Goal: Information Seeking & Learning: Learn about a topic

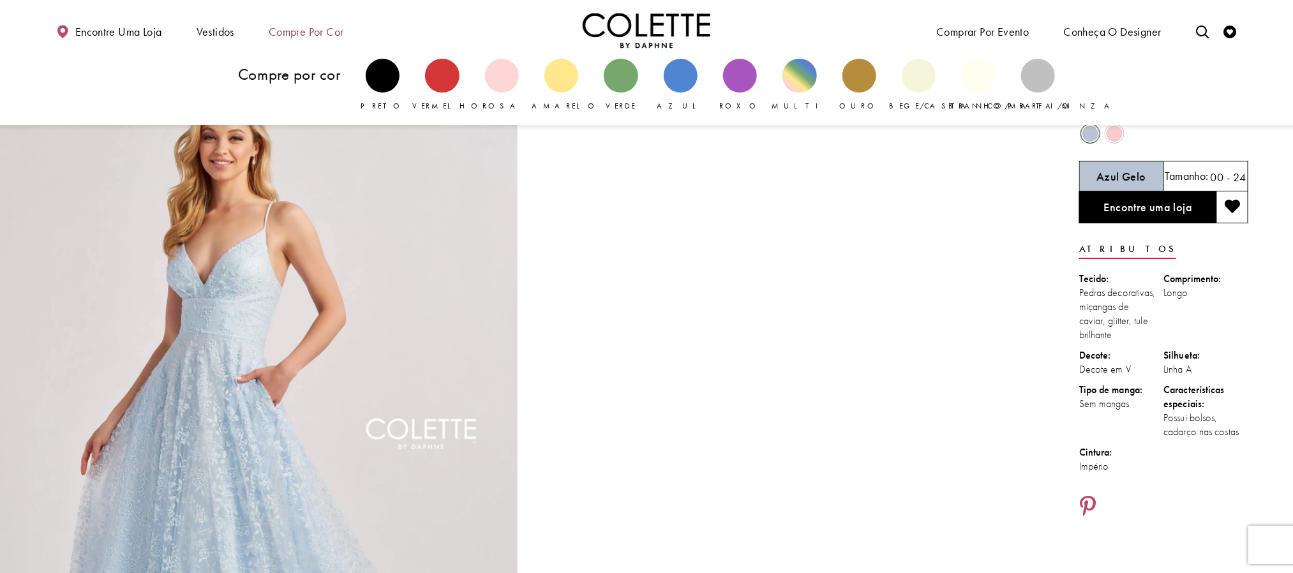
click at [304, 34] on font "Compre por cor" at bounding box center [306, 31] width 75 height 15
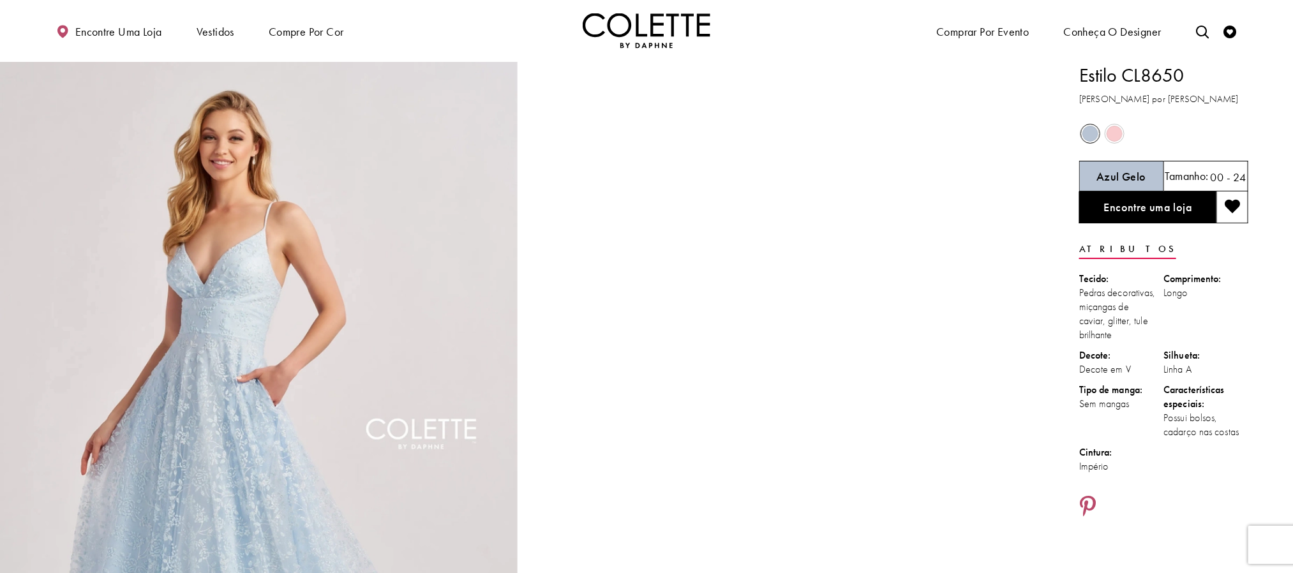
click at [634, 36] on img "Visite a página inicial" at bounding box center [647, 30] width 128 height 35
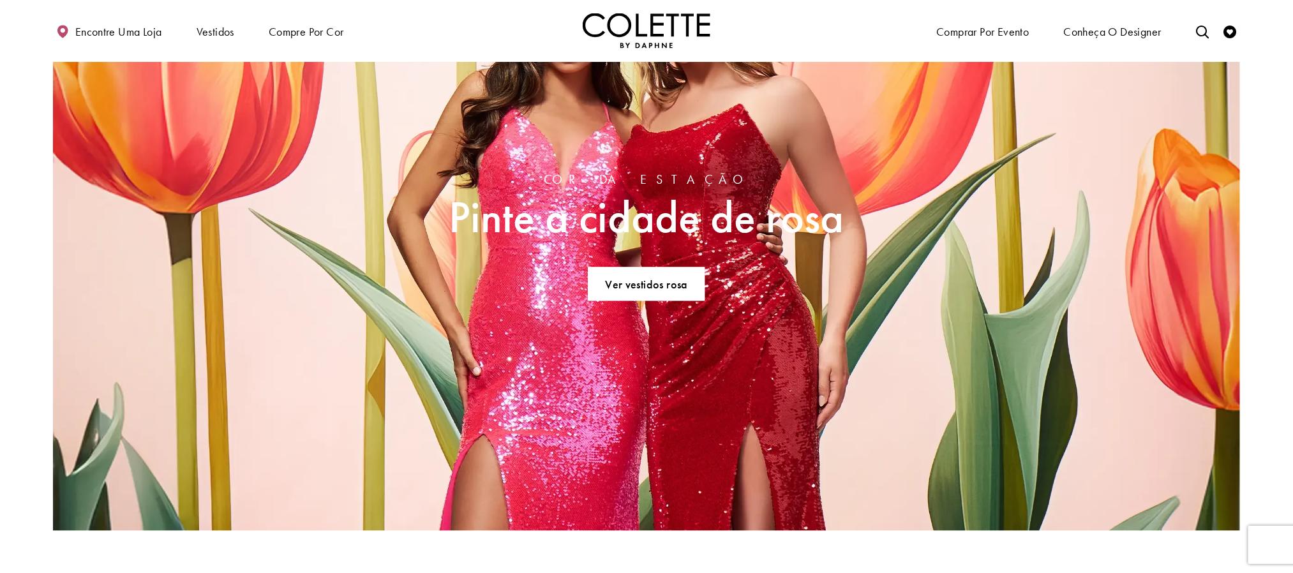
scroll to position [1628, 0]
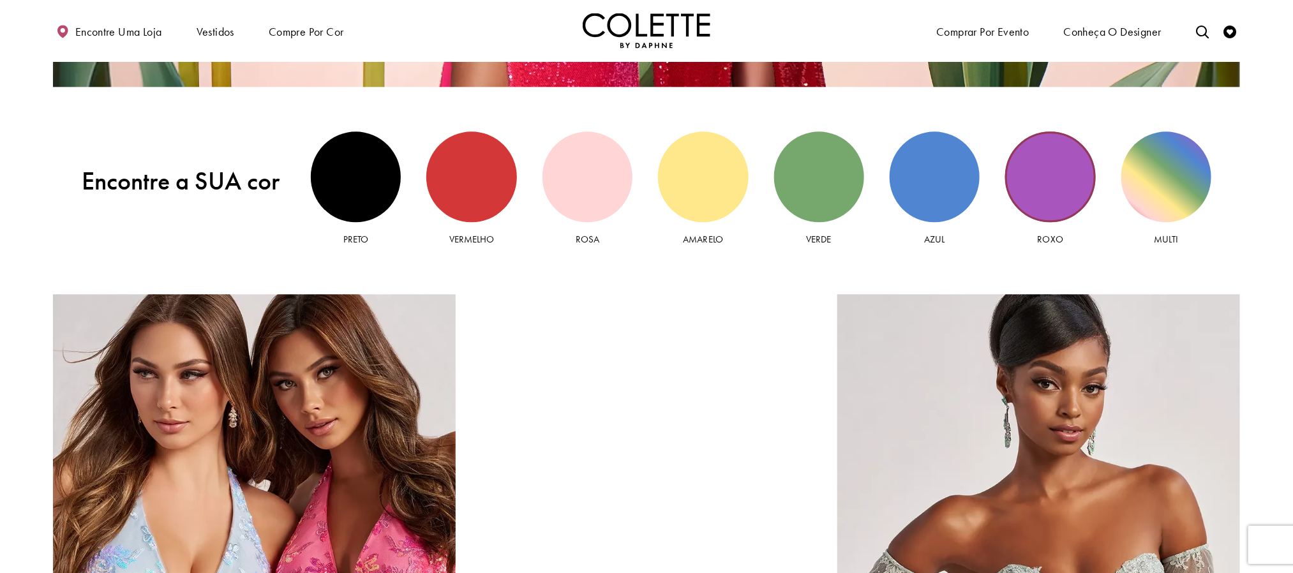
click at [1038, 191] on div "Vista roxa" at bounding box center [1050, 176] width 90 height 90
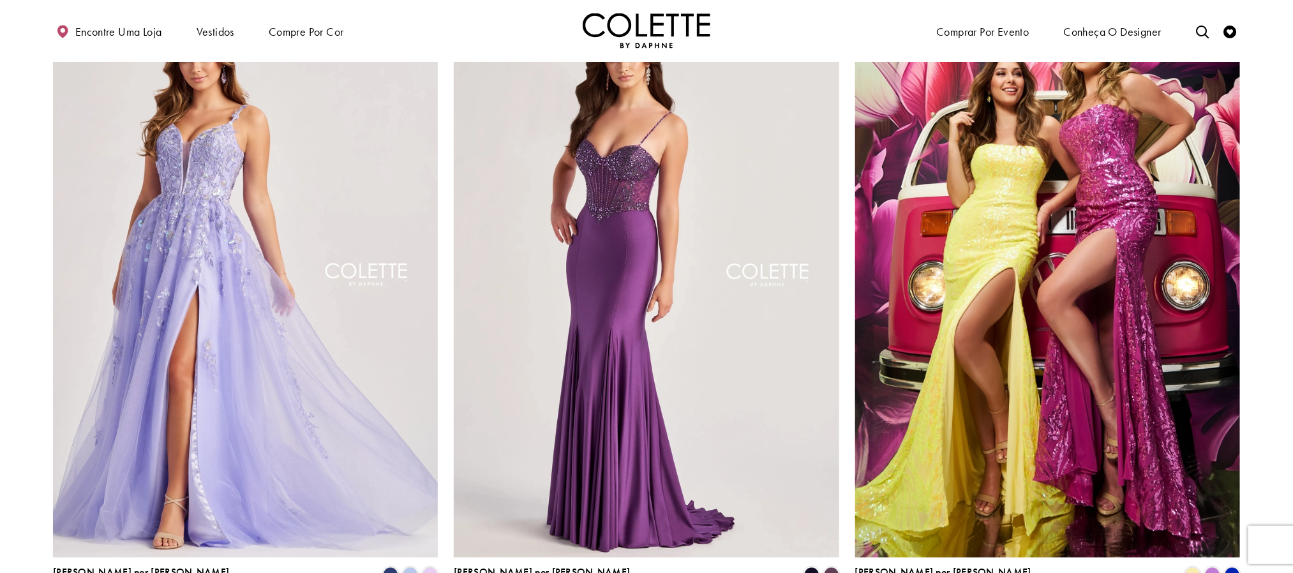
scroll to position [957, 0]
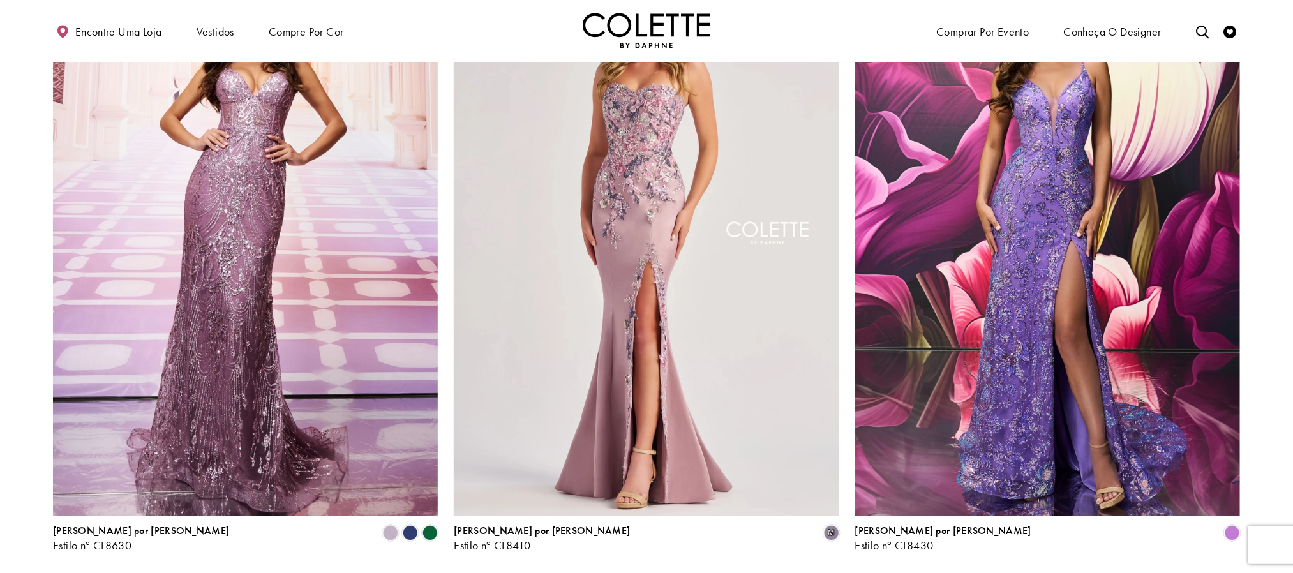
scroll to position [2106, 0]
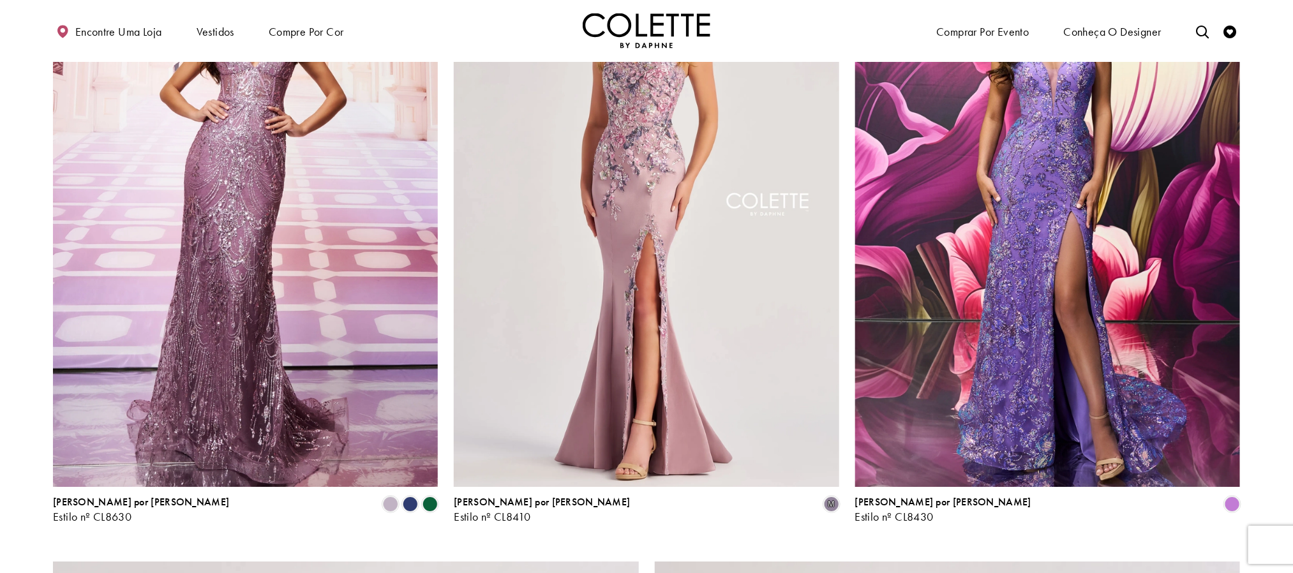
drag, startPoint x: 1139, startPoint y: 340, endPoint x: 1262, endPoint y: 389, distance: 132.3
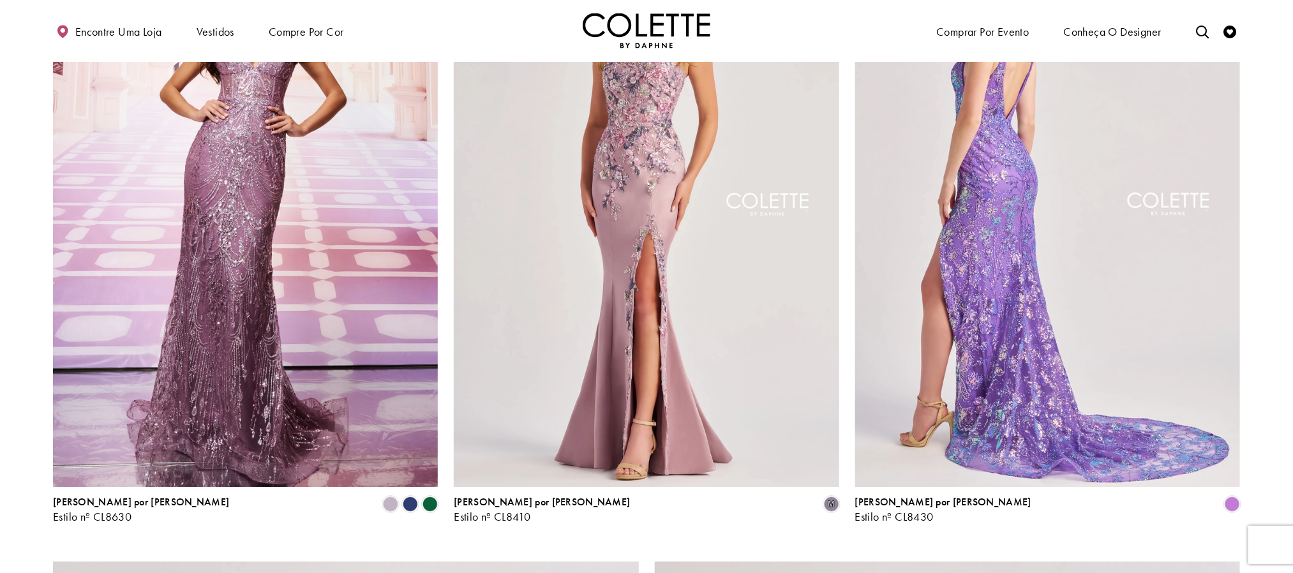
click at [1134, 326] on img "Visite Colette by Daphne Estilo No. CL8430 Página" at bounding box center [1047, 207] width 385 height 560
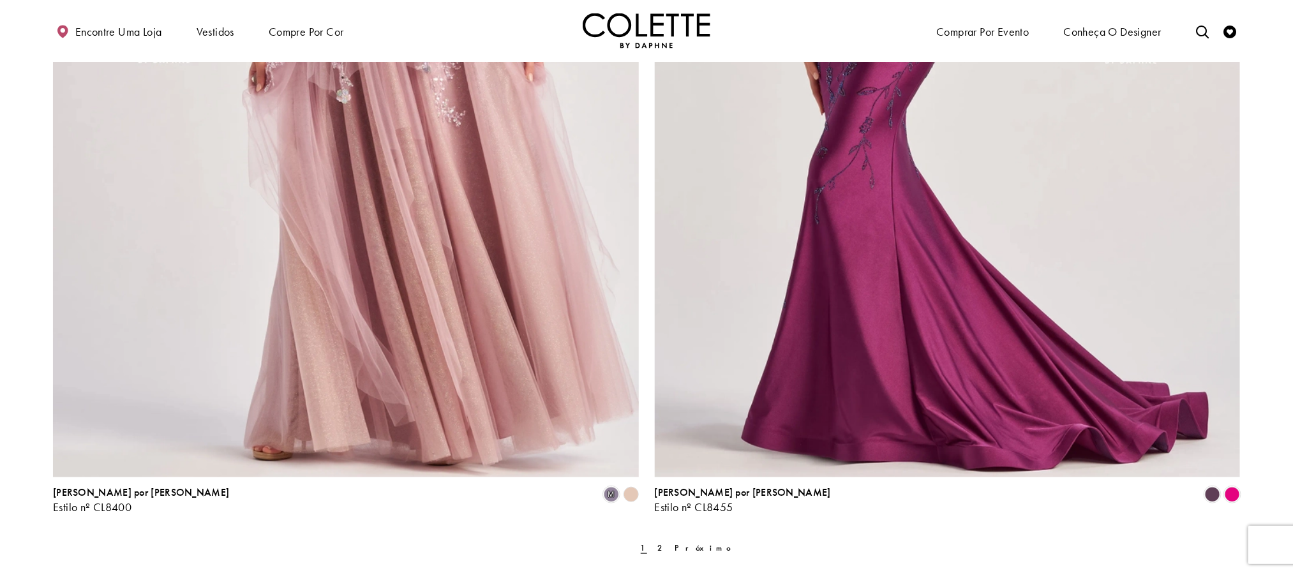
scroll to position [3159, 0]
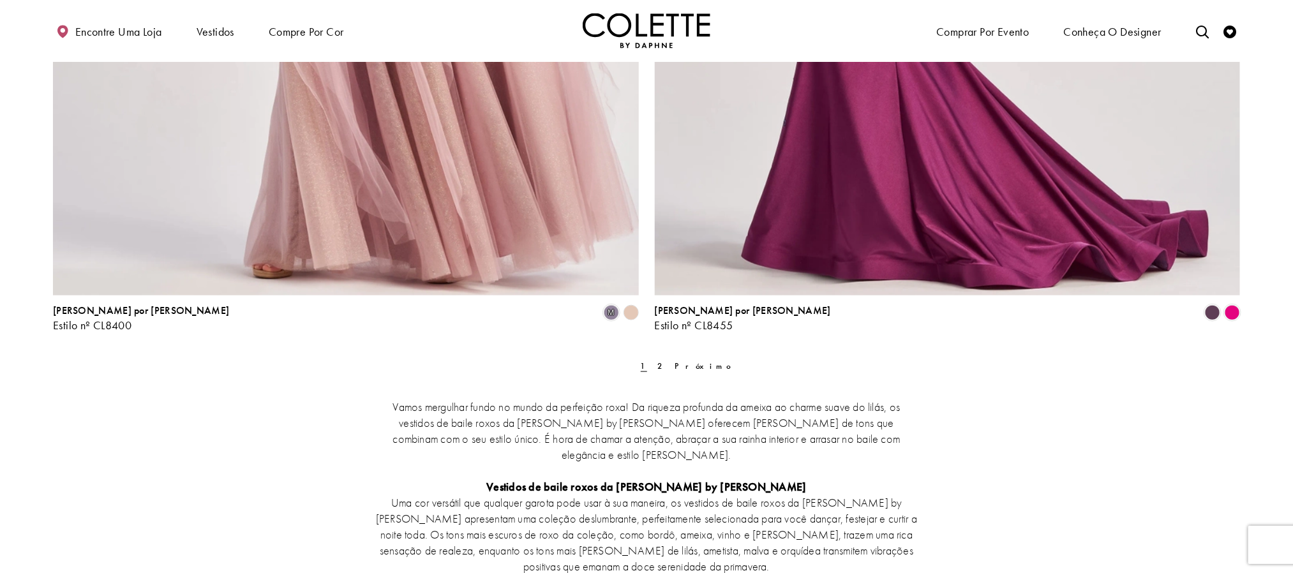
scroll to position [3255, 0]
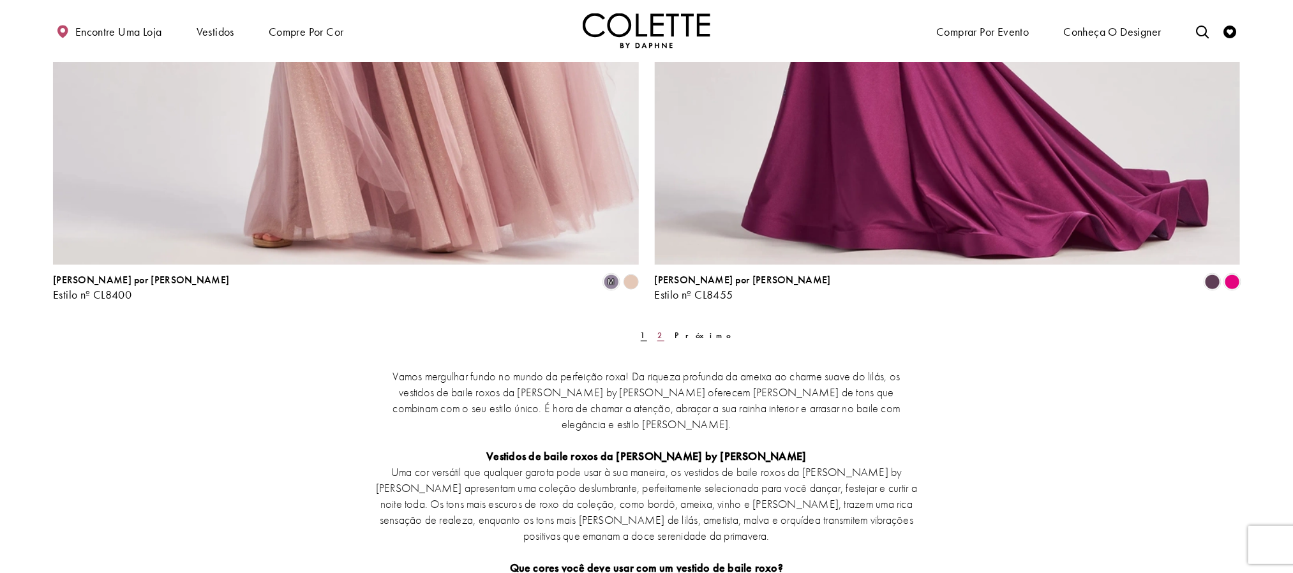
click at [657, 337] on font "2" at bounding box center [660, 335] width 6 height 11
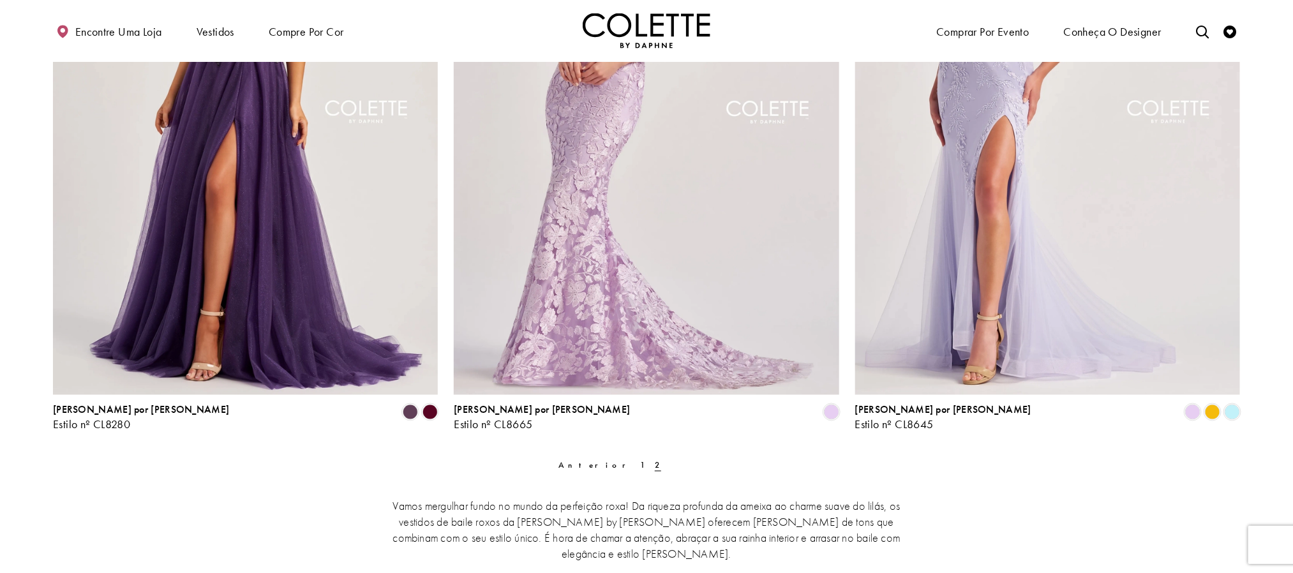
scroll to position [931, 0]
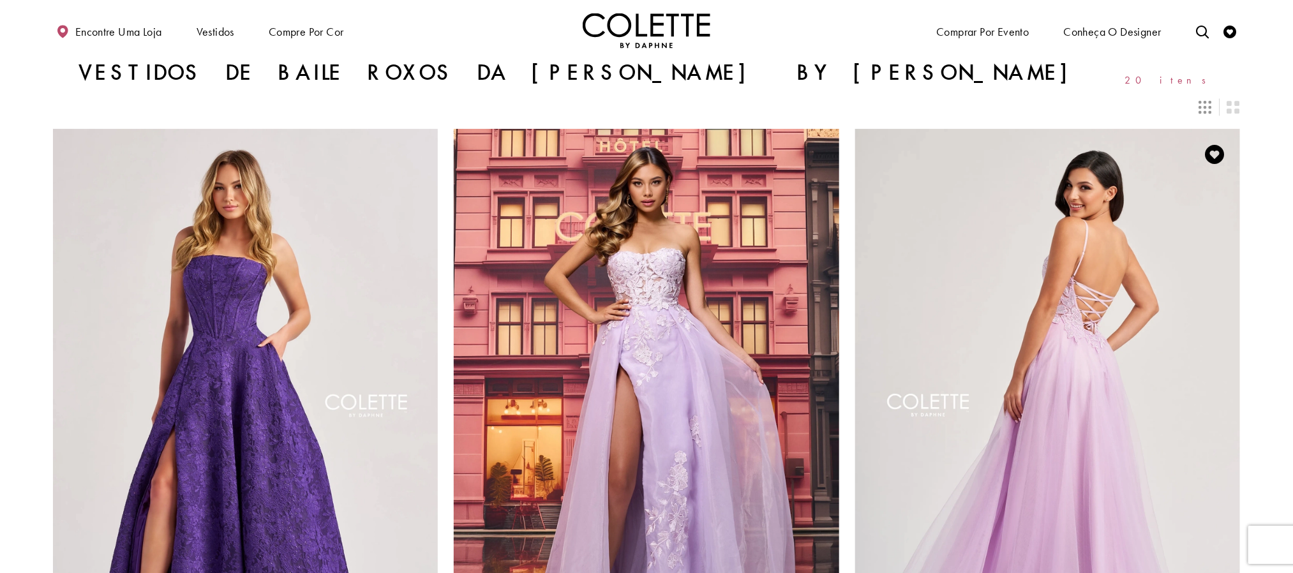
scroll to position [479, 0]
